Goal: Use online tool/utility

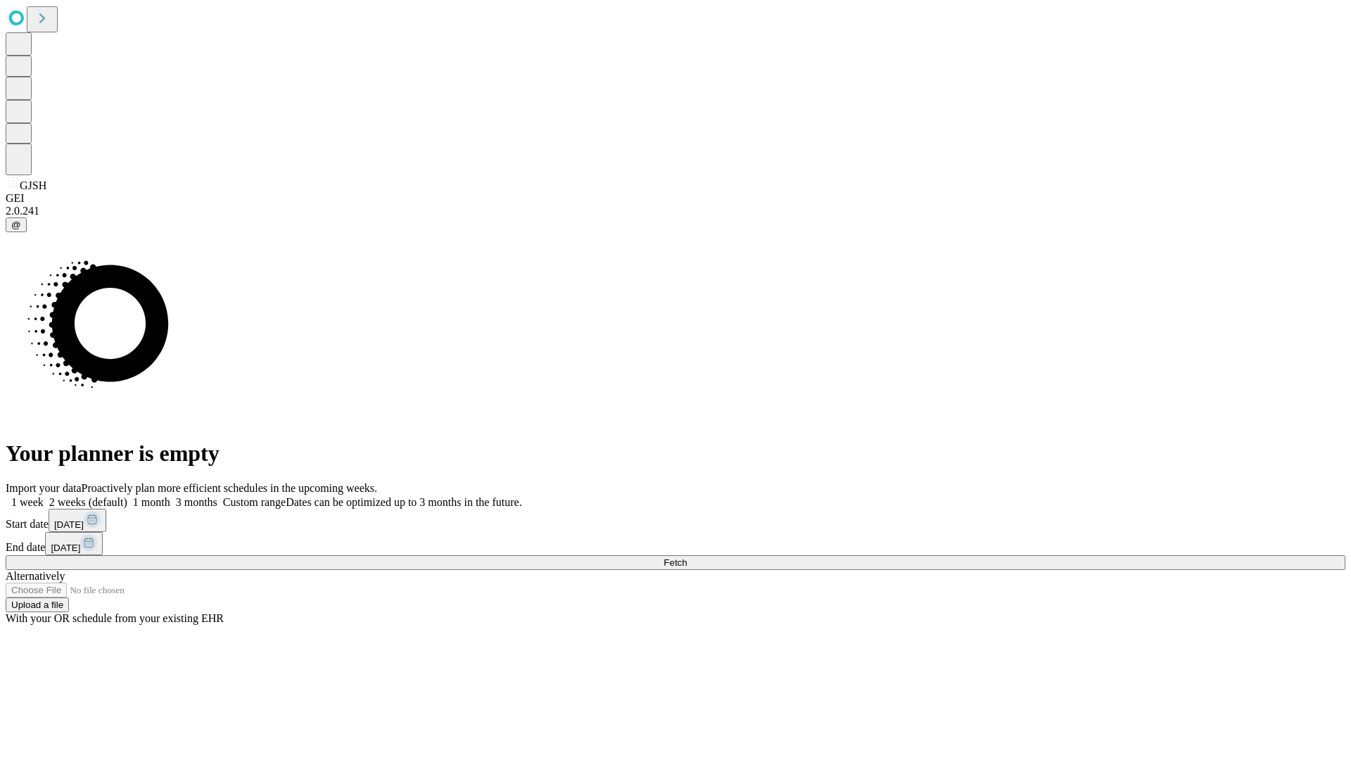
click at [687, 557] on span "Fetch" at bounding box center [675, 562] width 23 height 11
